Goal: Information Seeking & Learning: Understand process/instructions

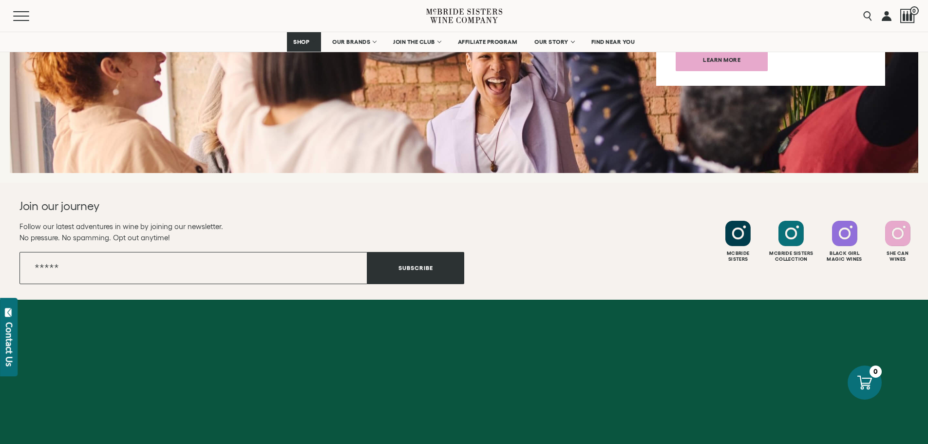
scroll to position [3881, 0]
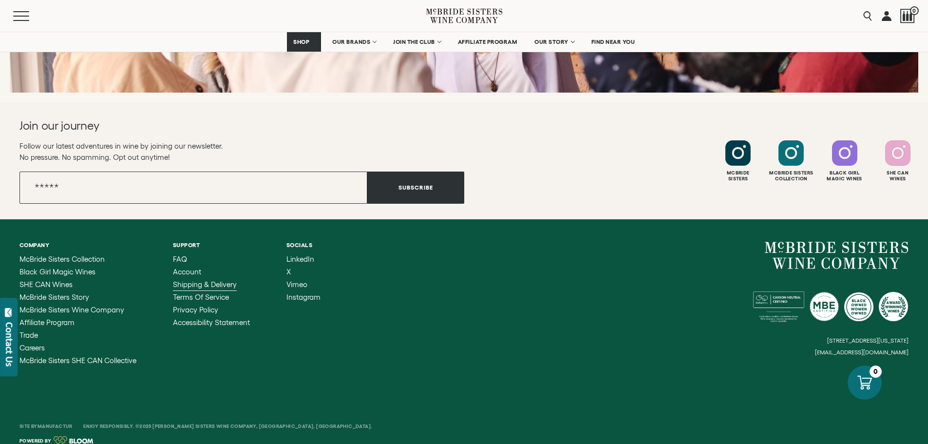
click at [191, 280] on span "Shipping & Delivery" at bounding box center [205, 284] width 64 height 8
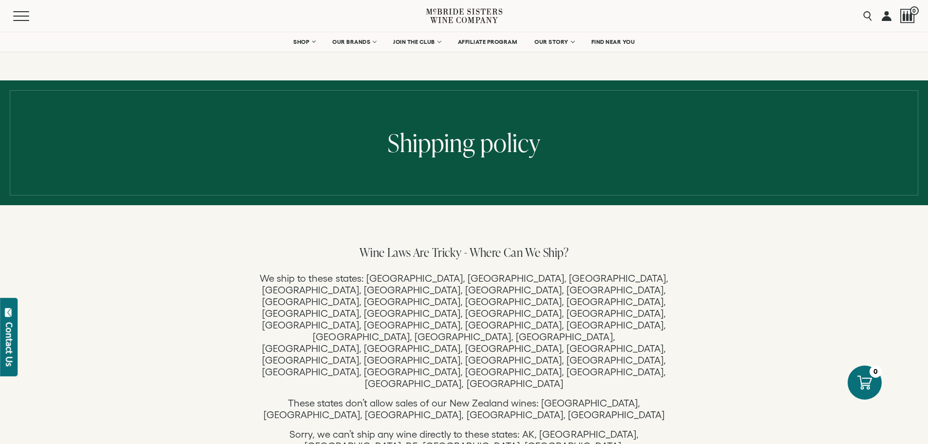
scroll to position [49, 0]
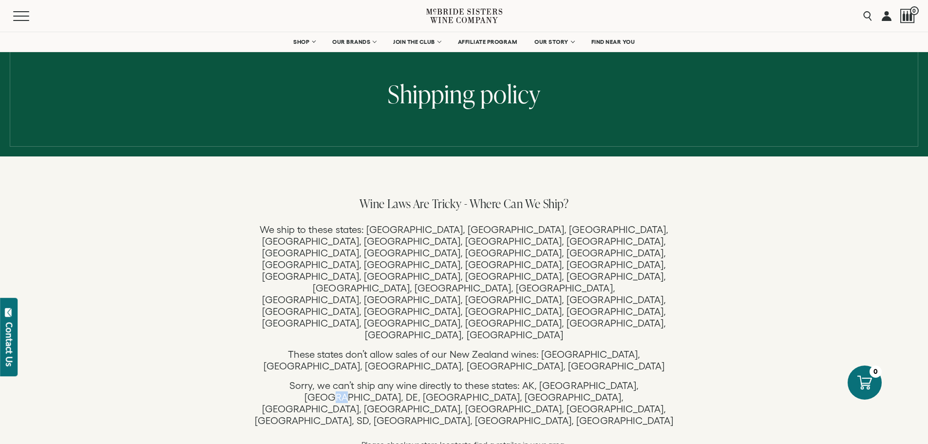
drag, startPoint x: 617, startPoint y: 281, endPoint x: 607, endPoint y: 281, distance: 10.2
click at [607, 380] on p "Sorry, we can’t ship any wine directly to these states: AK, AL, AR, DE, IN, KY,…" at bounding box center [464, 415] width 419 height 70
drag, startPoint x: 502, startPoint y: 276, endPoint x: 494, endPoint y: 278, distance: 8.4
click at [494, 380] on p "Sorry, we can’t ship any wine directly to these states: AK, AL, AR, DE, IN, KY,…" at bounding box center [464, 415] width 419 height 70
drag, startPoint x: 536, startPoint y: 283, endPoint x: 531, endPoint y: 283, distance: 5.4
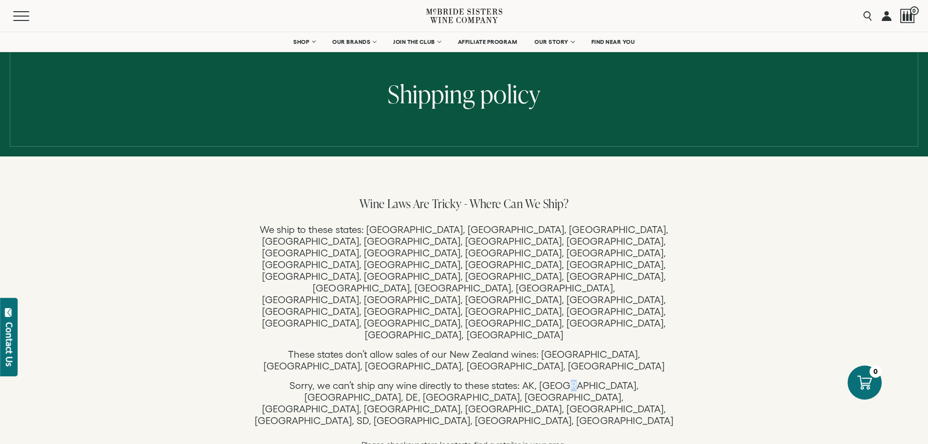
click at [531, 380] on p "Sorry, we can’t ship any wine directly to these states: AK, AL, AR, DE, IN, KY,…" at bounding box center [464, 415] width 419 height 70
drag, startPoint x: 527, startPoint y: 282, endPoint x: 536, endPoint y: 282, distance: 9.3
click at [536, 380] on p "Sorry, we can’t ship any wine directly to these states: AK, AL, AR, DE, IN, KY,…" at bounding box center [464, 415] width 419 height 70
click at [567, 440] on span "Please check our store locator to find a retailer in your area." at bounding box center [464, 444] width 205 height 9
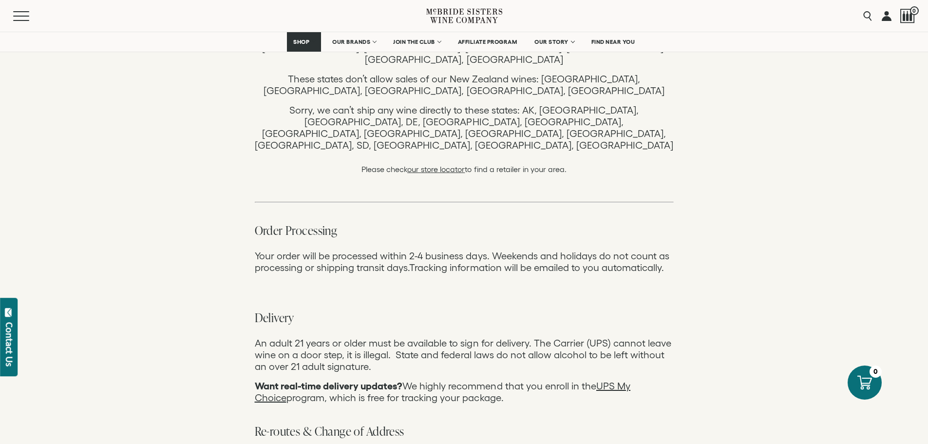
scroll to position [341, 0]
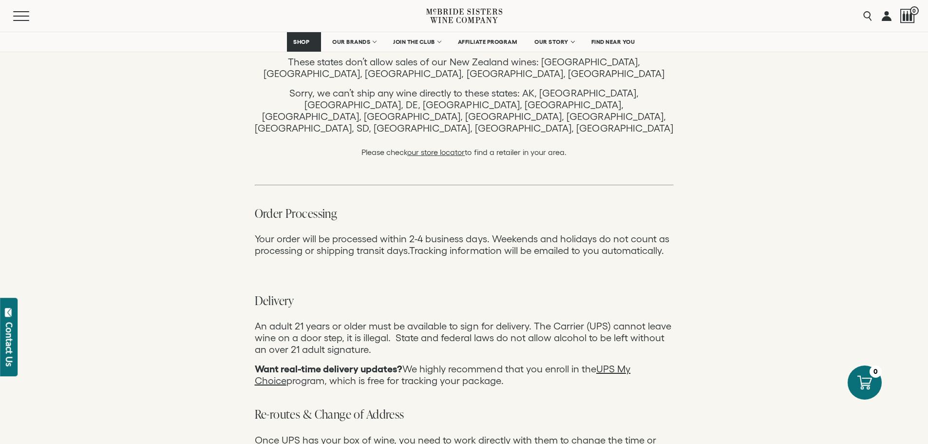
drag, startPoint x: 523, startPoint y: 251, endPoint x: 249, endPoint y: 234, distance: 274.4
click at [249, 234] on div "Wine Laws Are Tricky - Where Can We Ship? We ship to these states: AZ, CA, CO, …" at bounding box center [464, 322] width 439 height 838
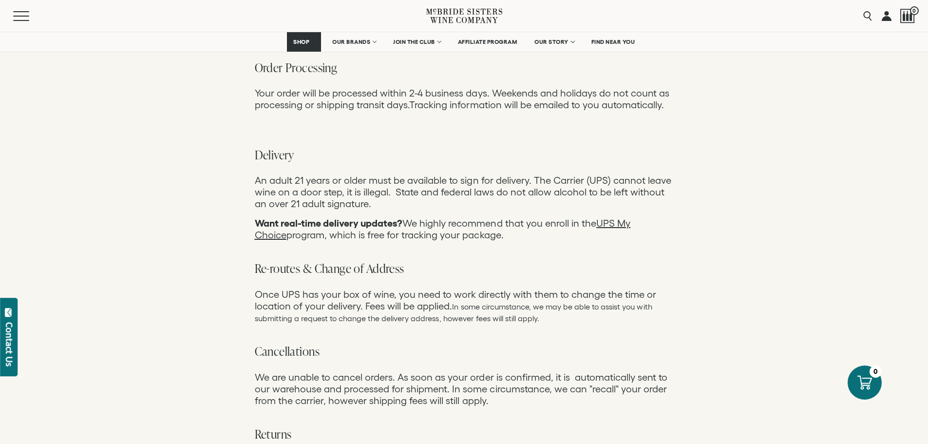
scroll to position [487, 0]
copy p "Want real-time delivery updates? We highly recommend that you enroll in the U P…"
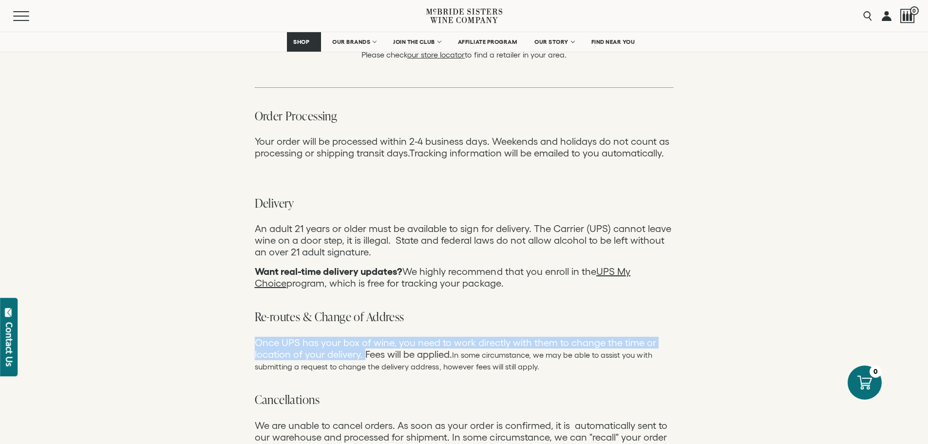
drag, startPoint x: 364, startPoint y: 225, endPoint x: 256, endPoint y: 213, distance: 108.8
click at [256, 337] on p "Once UPS has your box of wine, you need to work directly with them to change th…" at bounding box center [464, 354] width 419 height 35
copy p "Once UPS has your box of wine, you need to work directly with them to change th…"
click at [619, 266] on link "PS My Choice" at bounding box center [443, 277] width 376 height 22
